Goal: Task Accomplishment & Management: Use online tool/utility

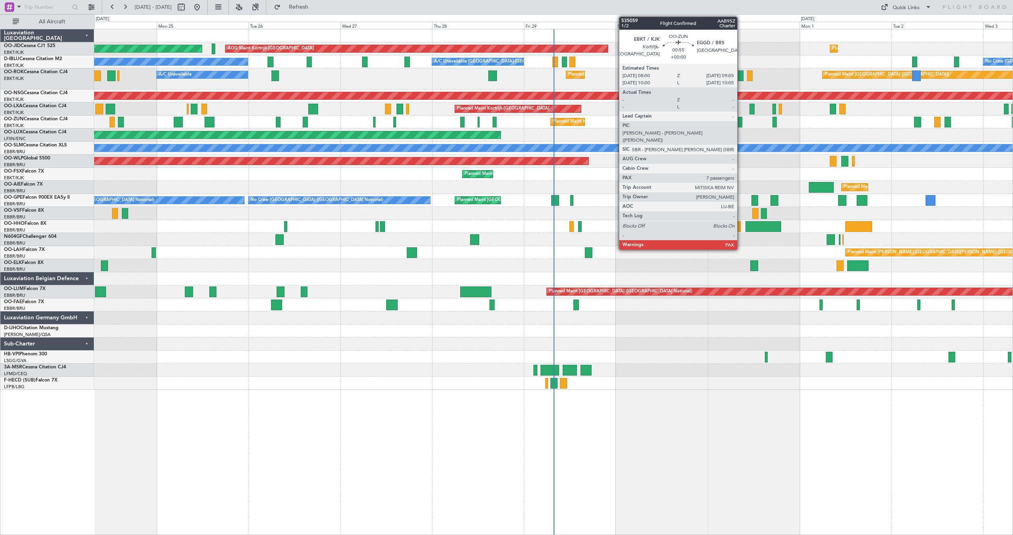
click at [741, 121] on div at bounding box center [740, 122] width 4 height 11
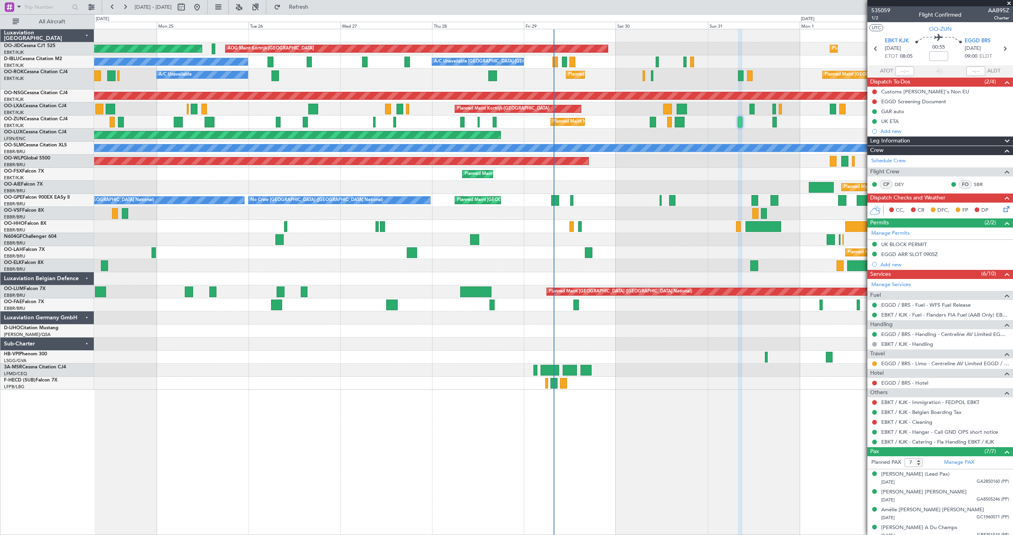
click at [1009, 3] on span at bounding box center [1009, 3] width 8 height 7
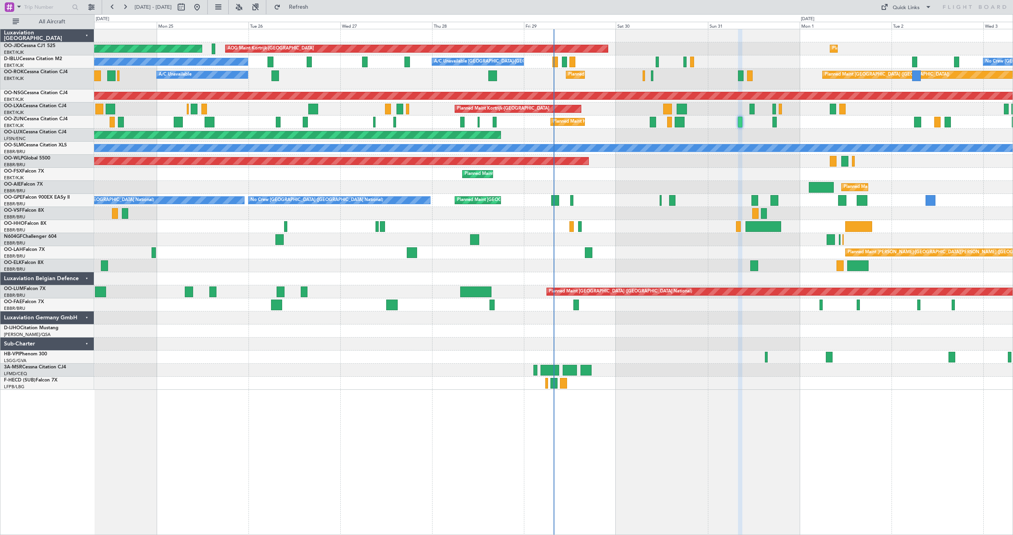
type input "0"
click at [123, 6] on button at bounding box center [125, 7] width 13 height 13
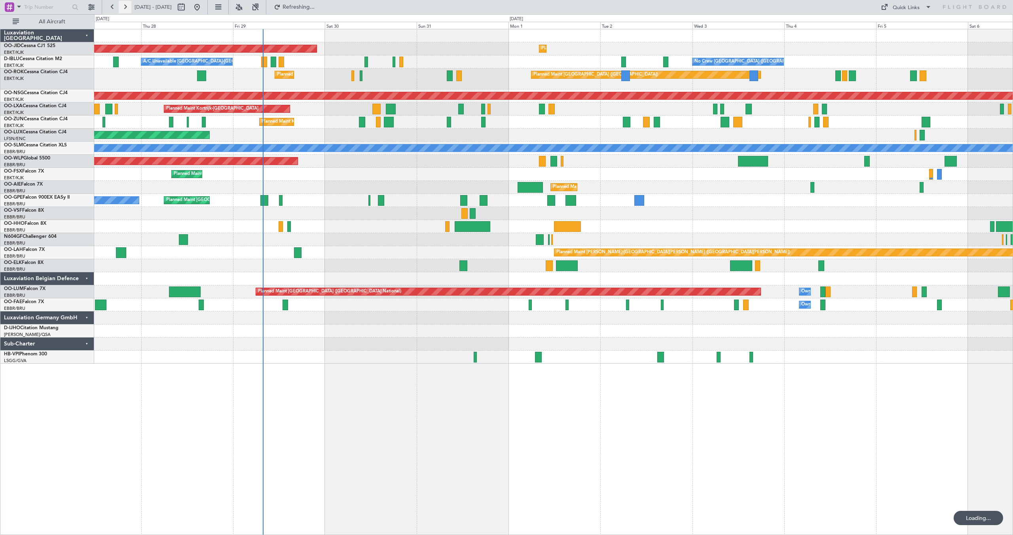
click at [123, 6] on button at bounding box center [125, 7] width 13 height 13
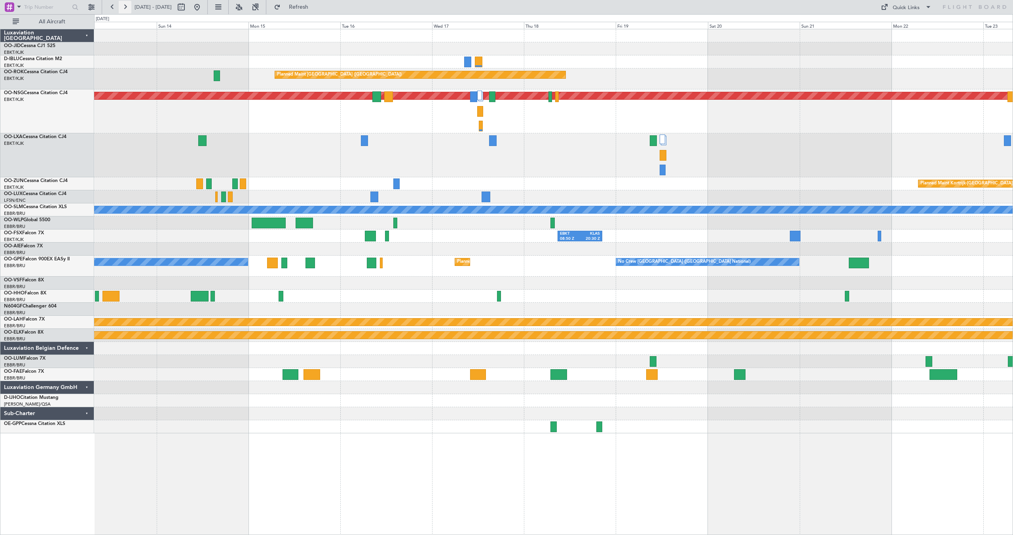
click at [127, 6] on button at bounding box center [125, 7] width 13 height 13
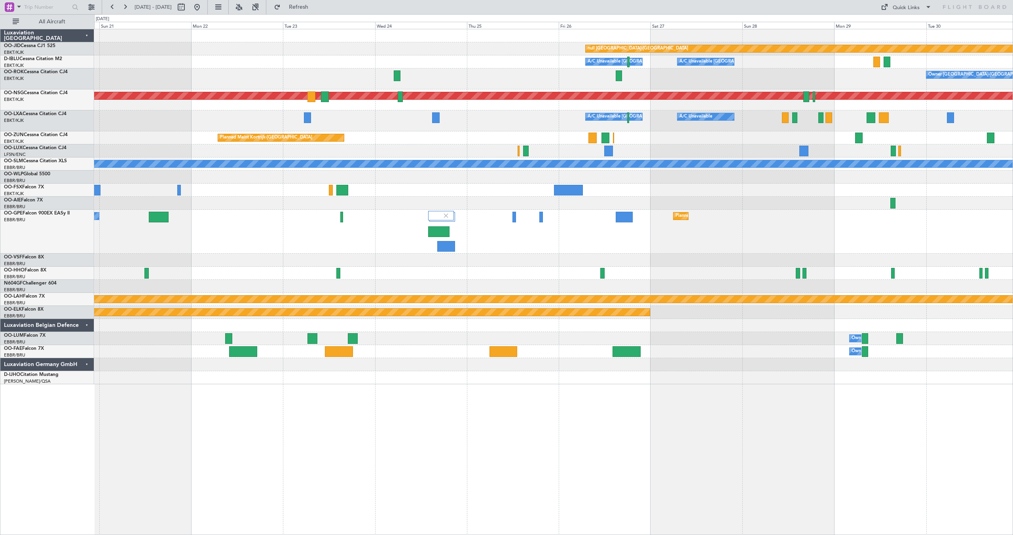
click at [501, 72] on div "Owner [GEOGRAPHIC_DATA]-[GEOGRAPHIC_DATA] Planned Maint [GEOGRAPHIC_DATA] ([GEO…" at bounding box center [553, 78] width 919 height 21
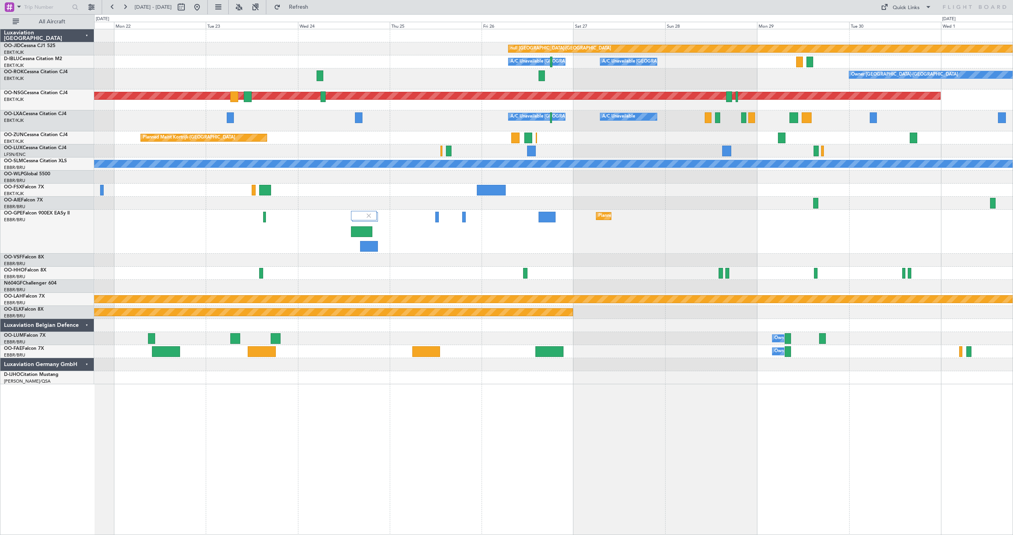
click at [699, 124] on div "A/C Unavailable [GEOGRAPHIC_DATA] ([GEOGRAPHIC_DATA] National) A/C Unavailable" at bounding box center [553, 120] width 919 height 21
click at [203, 5] on button at bounding box center [197, 7] width 13 height 13
